Goal: Share content

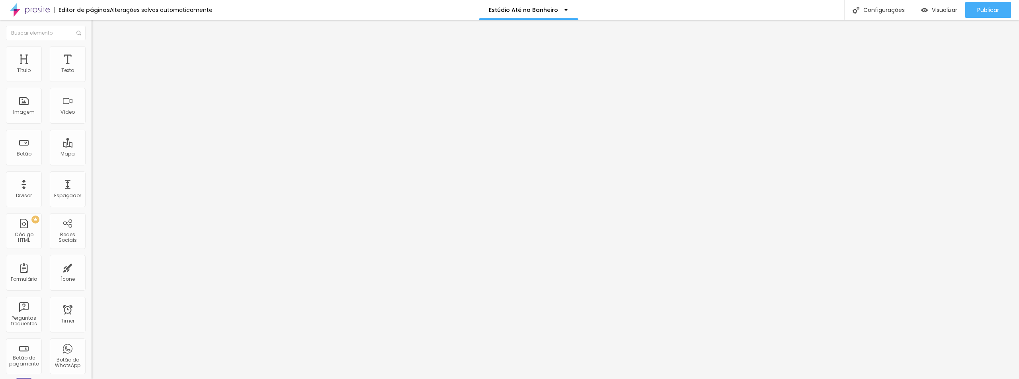
click at [92, 164] on input "https://" at bounding box center [140, 160] width 96 height 8
paste input "[DOMAIN_NAME][URL]"
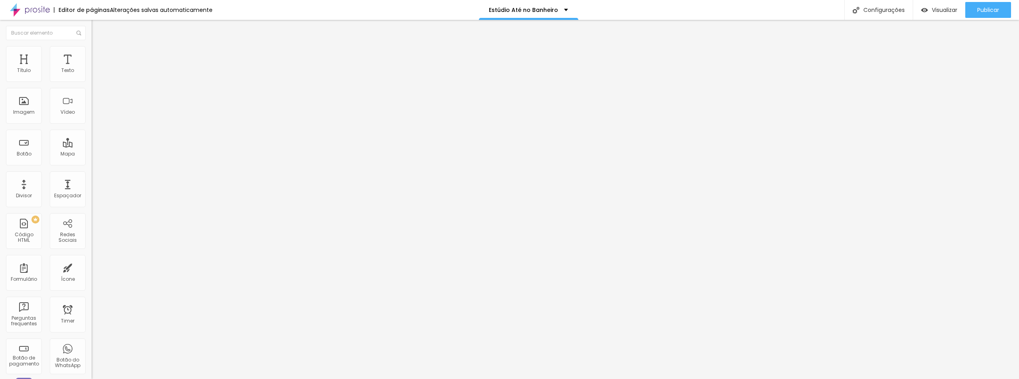
type input "[URL][DOMAIN_NAME]"
click at [92, 164] on input "https://" at bounding box center [140, 160] width 96 height 8
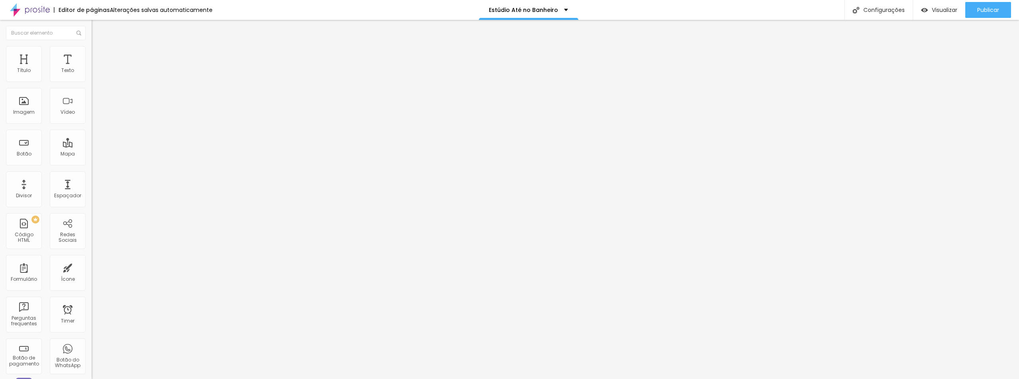
paste input "[DOMAIN_NAME][URL]"
type input "[URL][DOMAIN_NAME]"
click at [92, 164] on input "https://" at bounding box center [140, 160] width 96 height 8
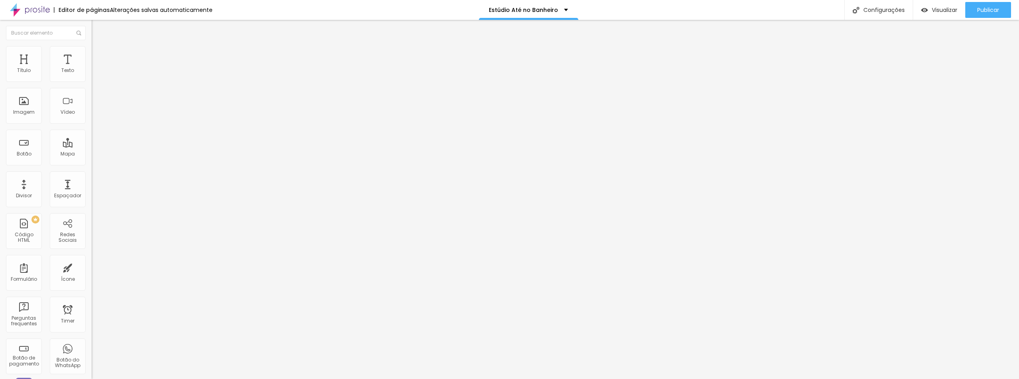
click at [92, 164] on input "https://" at bounding box center [140, 160] width 96 height 8
paste input "[DOMAIN_NAME][URL]"
type input "[URL][DOMAIN_NAME]"
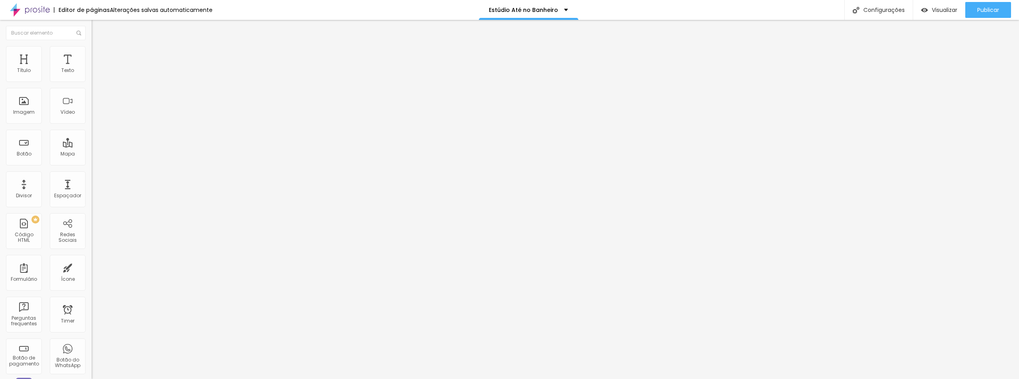
scroll to position [0, 0]
click at [92, 164] on input "https://" at bounding box center [140, 160] width 96 height 8
paste input "[DOMAIN_NAME][URL]"
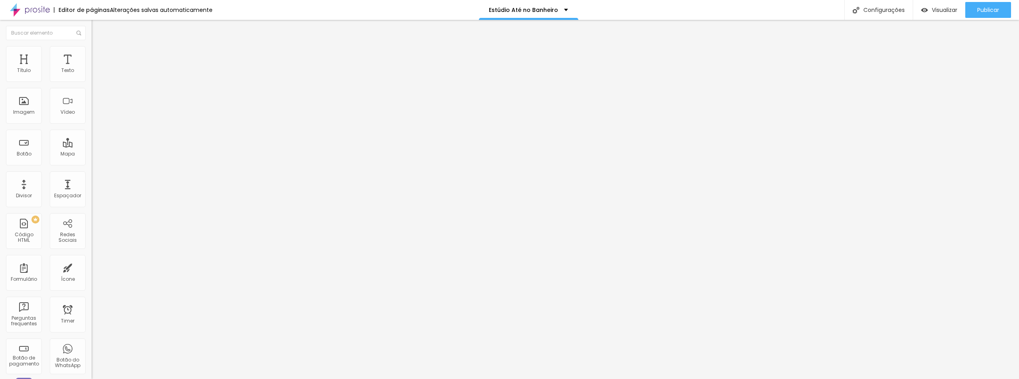
scroll to position [0, 66]
type input "[URL][DOMAIN_NAME]"
click at [977, 10] on span "Publicar" at bounding box center [988, 10] width 22 height 6
click at [927, 8] on div "Visualizar" at bounding box center [939, 10] width 36 height 7
